Goal: Information Seeking & Learning: Learn about a topic

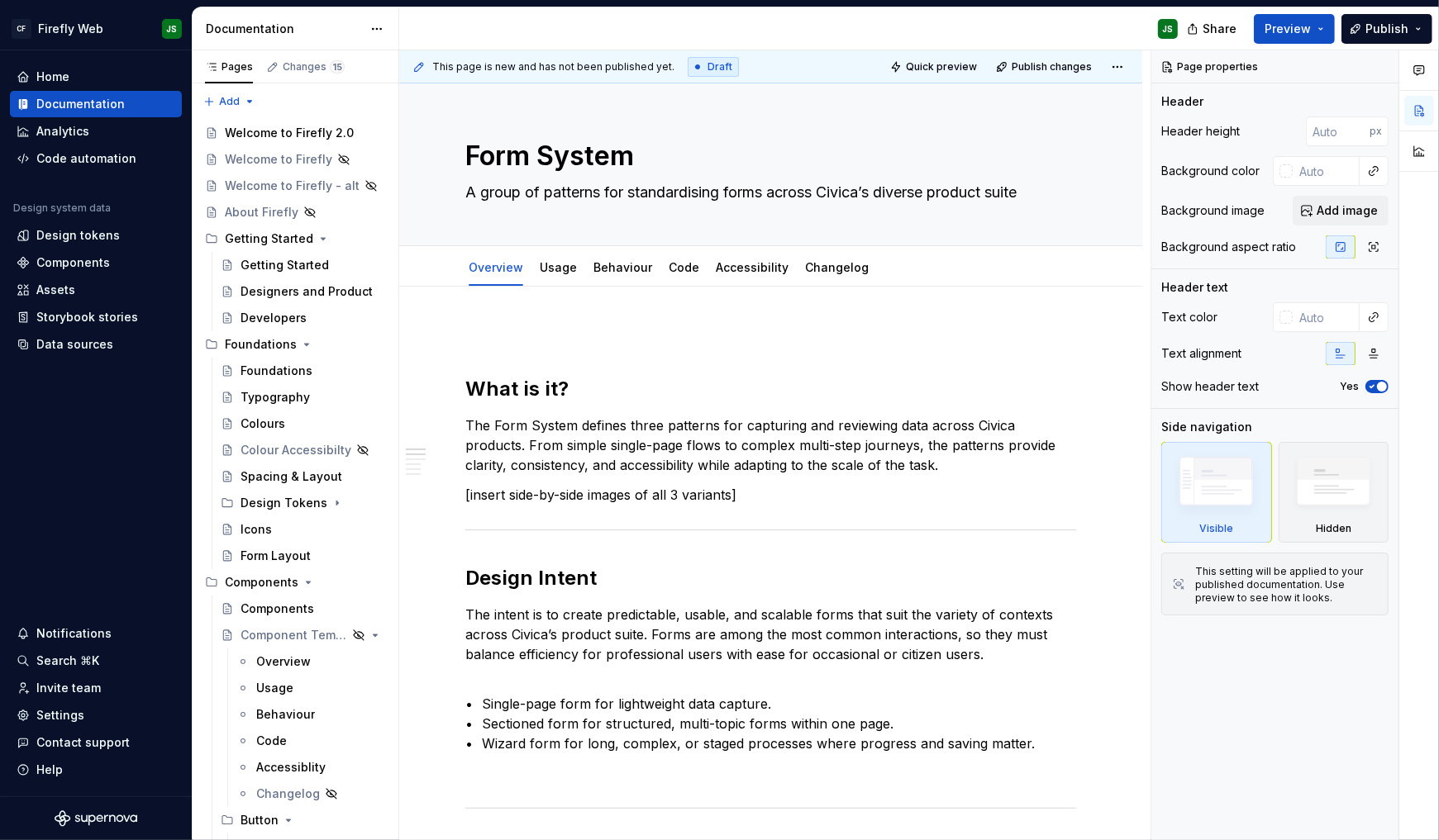
scroll to position [2, 0]
click at [304, 34] on div "Documentation" at bounding box center [283, 29] width 157 height 17
click at [178, 52] on button "Collapse sidebar" at bounding box center [180, 51] width 23 height 23
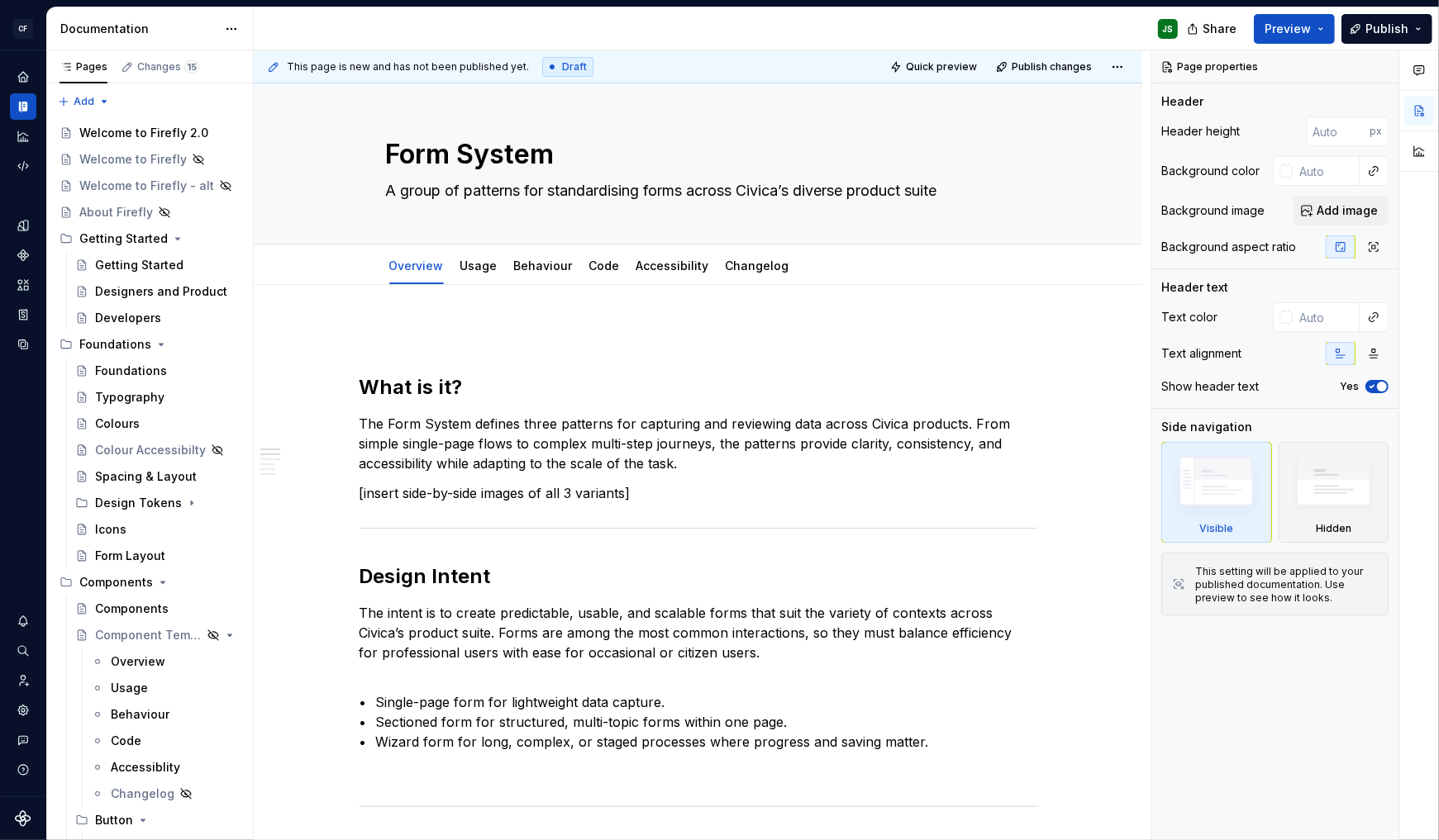
click at [172, 28] on div "Documentation" at bounding box center [138, 29] width 157 height 17
click at [234, 31] on html "CF Firefly Web JS Design system data Documentation JS Share Preview Publish Pag…" at bounding box center [719, 420] width 1439 height 840
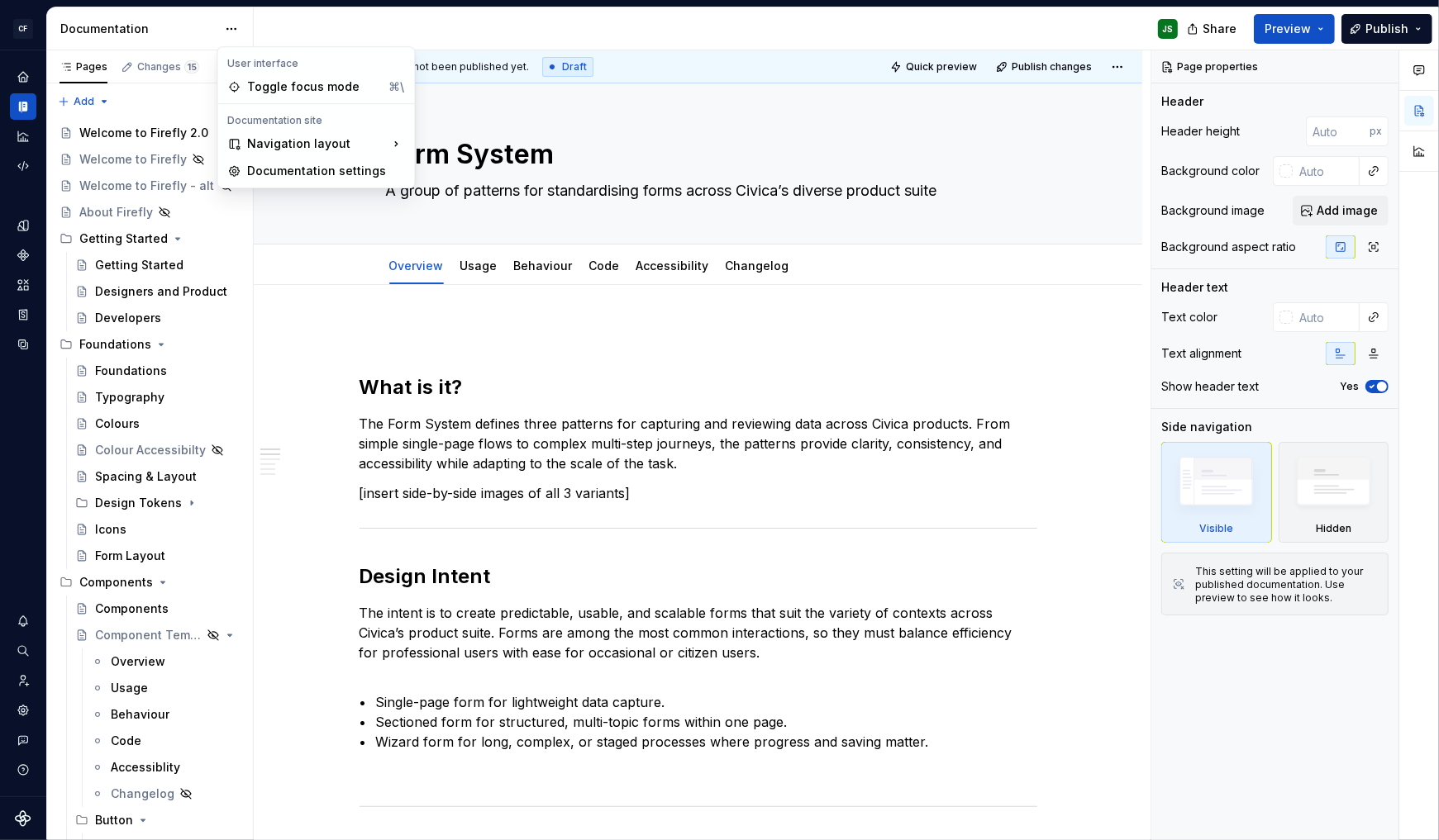
click at [206, 18] on html "CF Firefly Web JS Design system data Documentation JS Share Preview Publish Pag…" at bounding box center [719, 420] width 1439 height 840
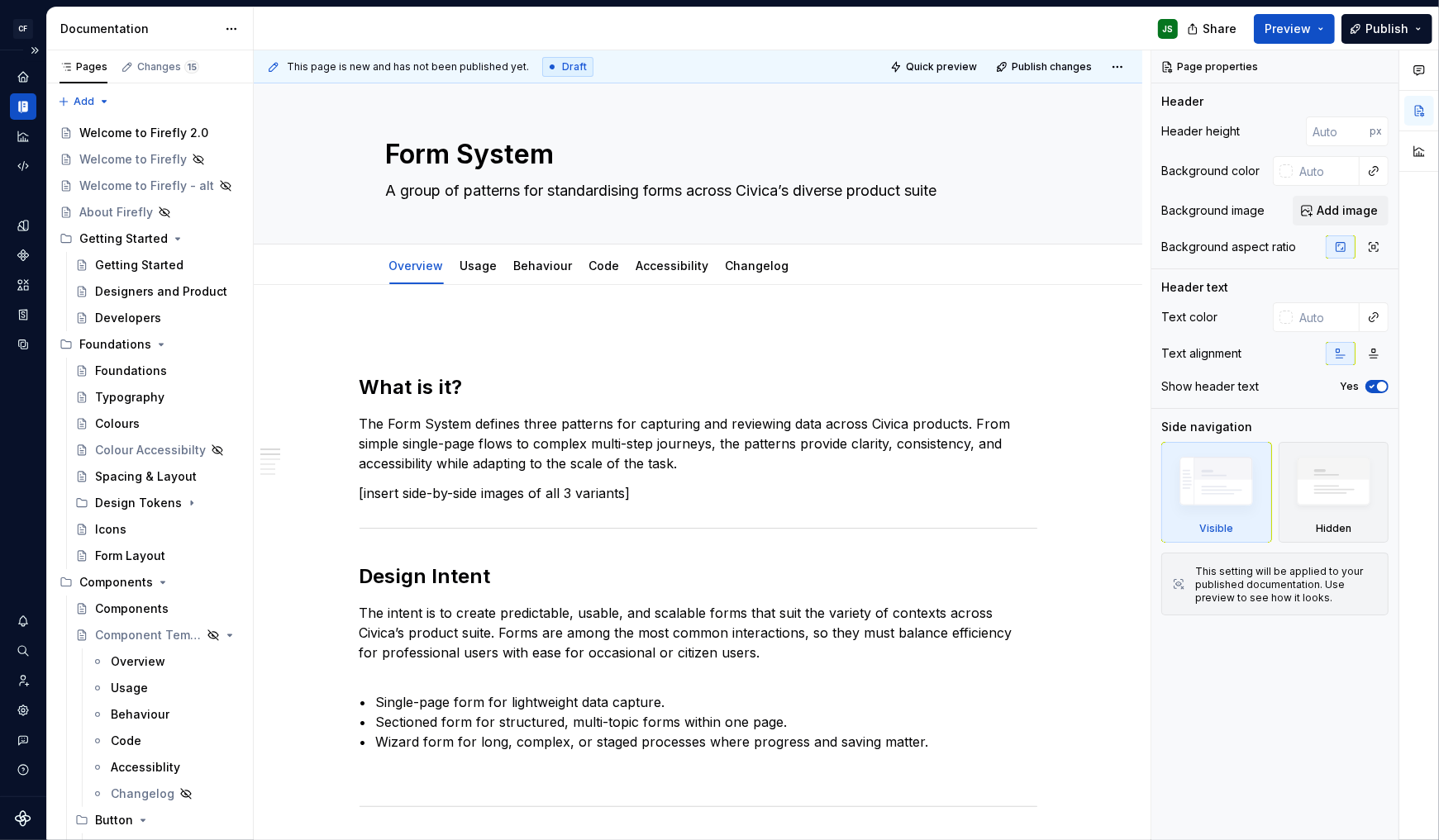
click at [34, 104] on div "Documentation" at bounding box center [23, 107] width 27 height 27
click at [238, 24] on html "CF Firefly Web JS Design system data Documentation JS Share Preview Publish Pag…" at bounding box center [719, 420] width 1439 height 840
click at [200, 21] on html "CF Firefly Web JS Design system data Documentation JS Share Preview Publish Pag…" at bounding box center [719, 420] width 1439 height 840
click at [37, 44] on button "Expand sidebar" at bounding box center [35, 51] width 23 height 23
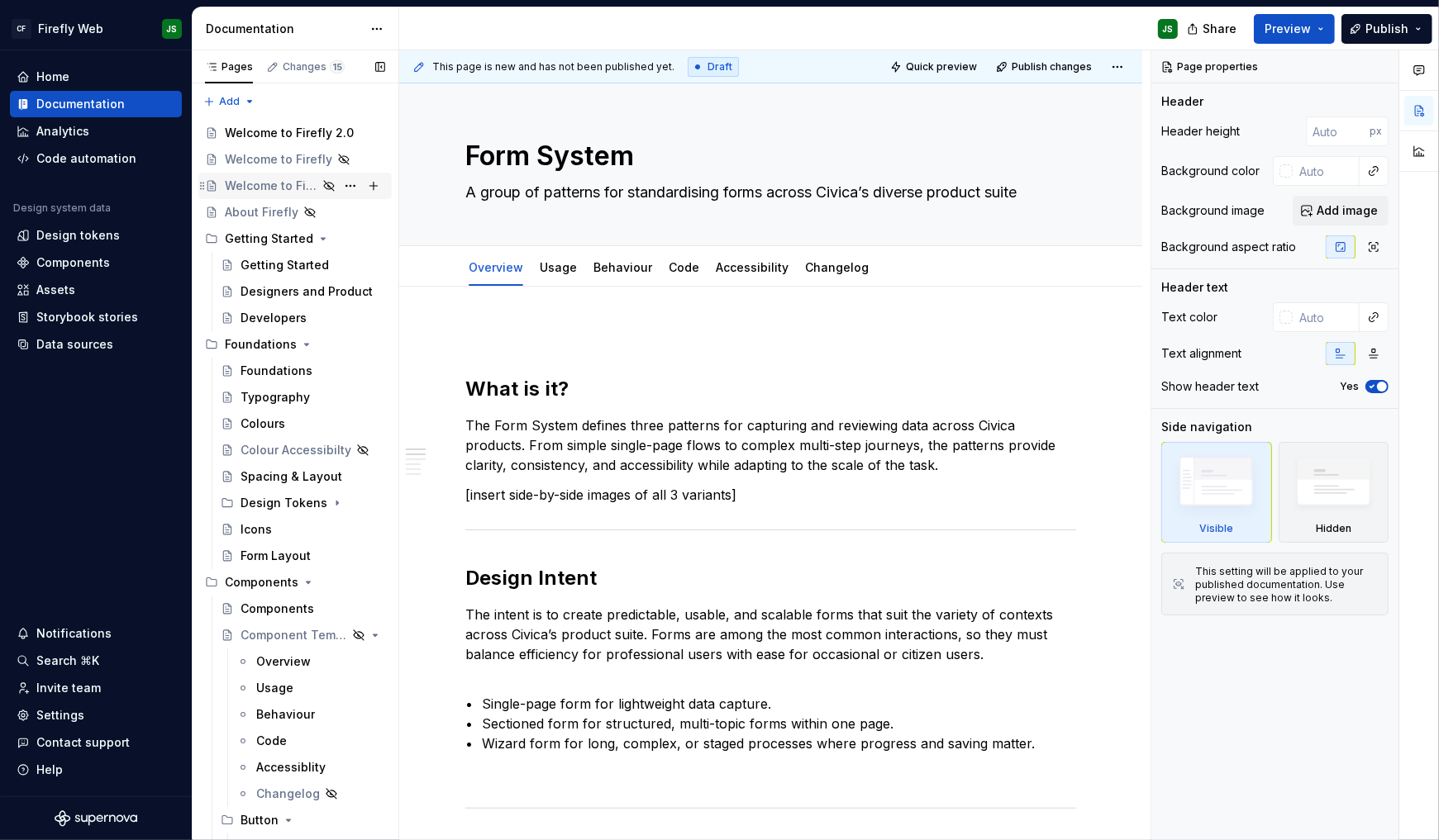
scroll to position [1, 0]
type textarea "*"
